Goal: Navigation & Orientation: Find specific page/section

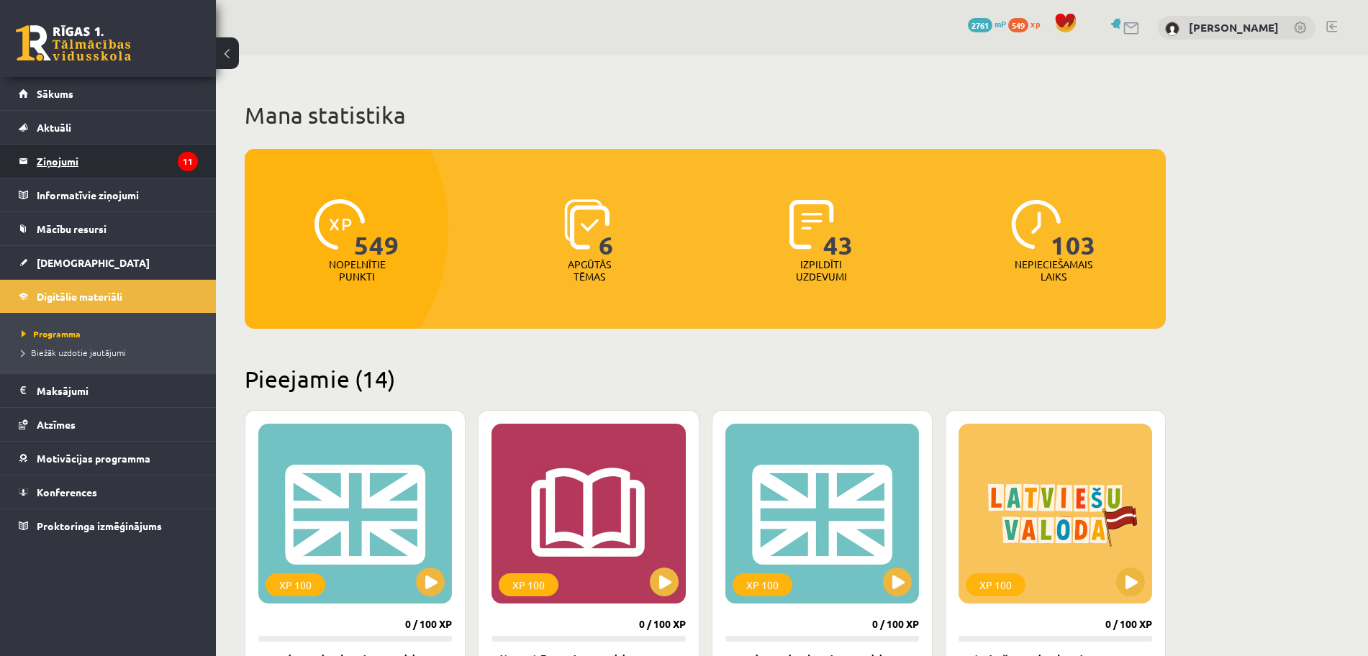
click at [88, 158] on legend "Ziņojumi 11" at bounding box center [117, 161] width 161 height 33
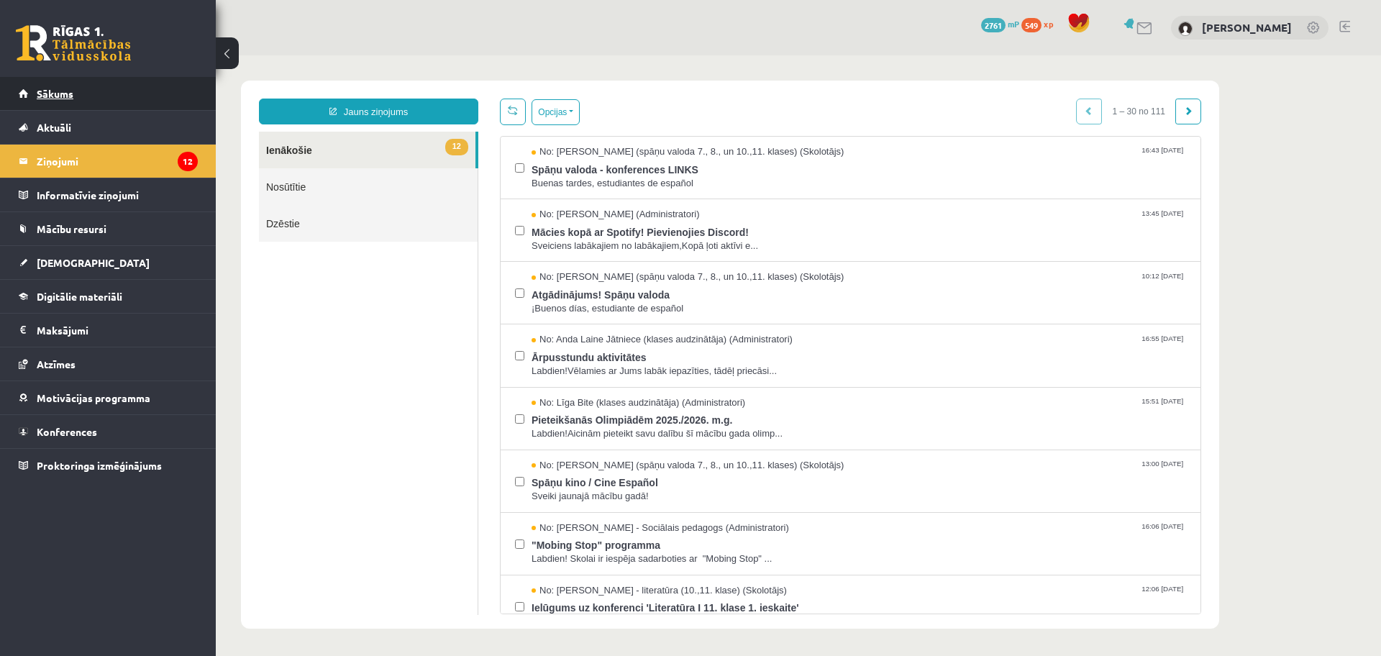
click at [58, 82] on link "Sākums" at bounding box center [108, 93] width 179 height 33
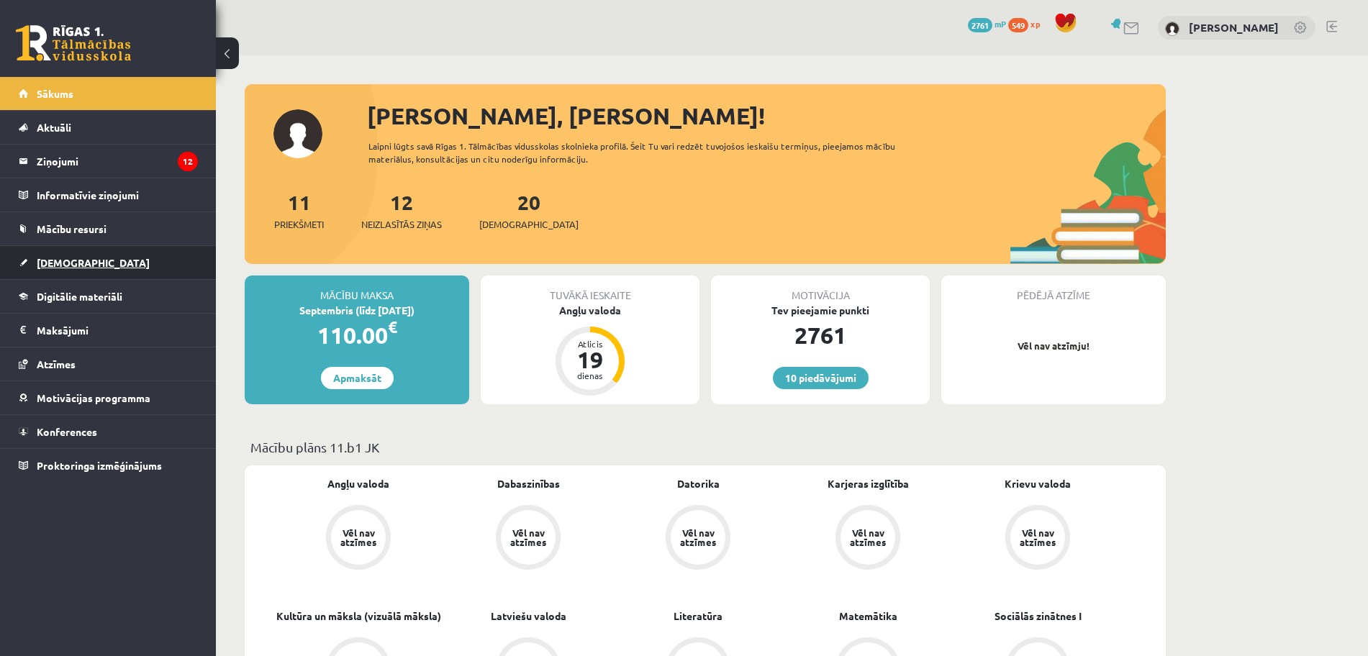
click at [117, 272] on link "[DEMOGRAPHIC_DATA]" at bounding box center [108, 262] width 179 height 33
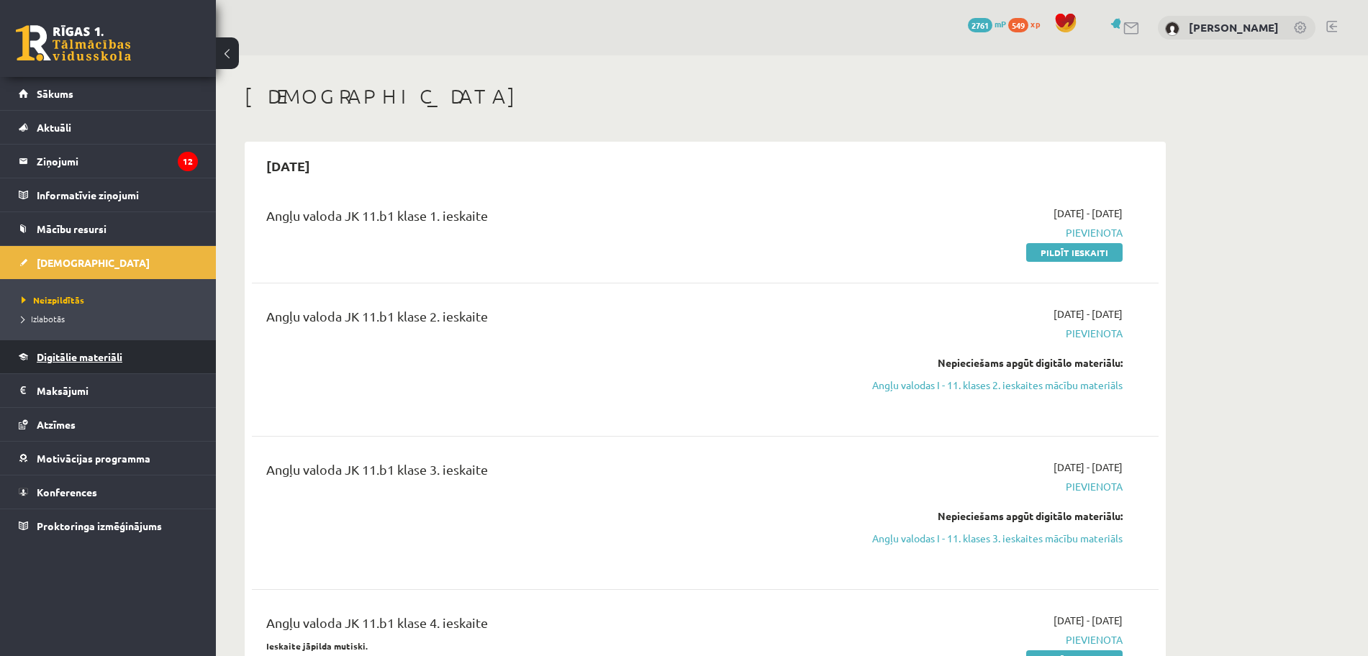
click at [93, 358] on span "Digitālie materiāli" at bounding box center [80, 356] width 86 height 13
